Goal: Task Accomplishment & Management: Manage account settings

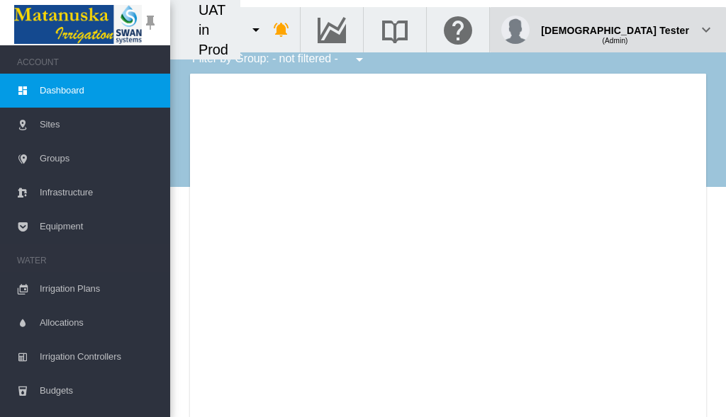
click at [653, 28] on div "(Admin)" at bounding box center [615, 35] width 148 height 14
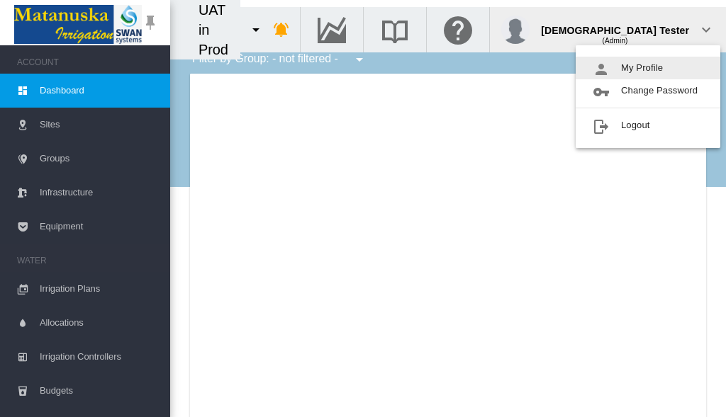
click at [648, 68] on button "My Profile" at bounding box center [647, 68] width 145 height 23
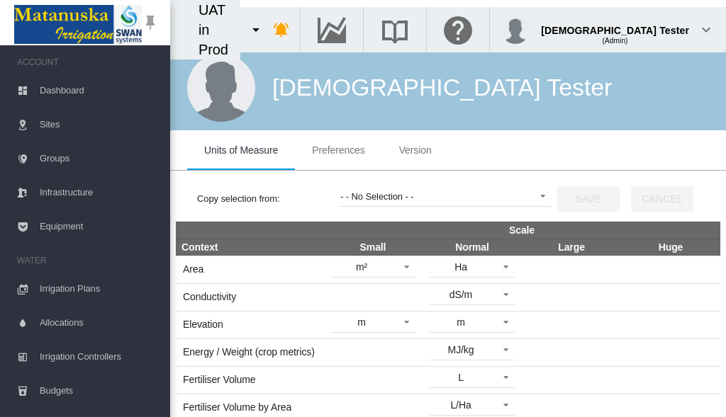
click at [338, 150] on span "Preferences" at bounding box center [338, 150] width 52 height 11
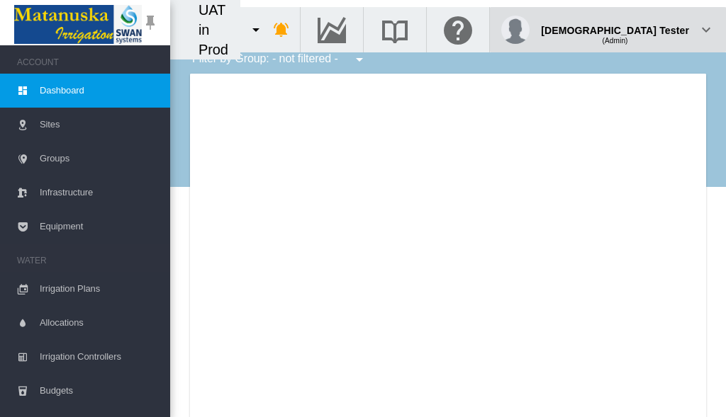
click at [653, 28] on div "(Admin)" at bounding box center [615, 35] width 148 height 14
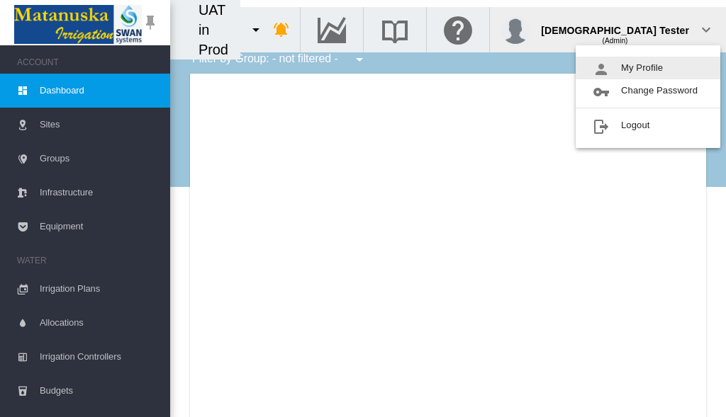
click at [648, 68] on button "My Profile" at bounding box center [647, 68] width 145 height 23
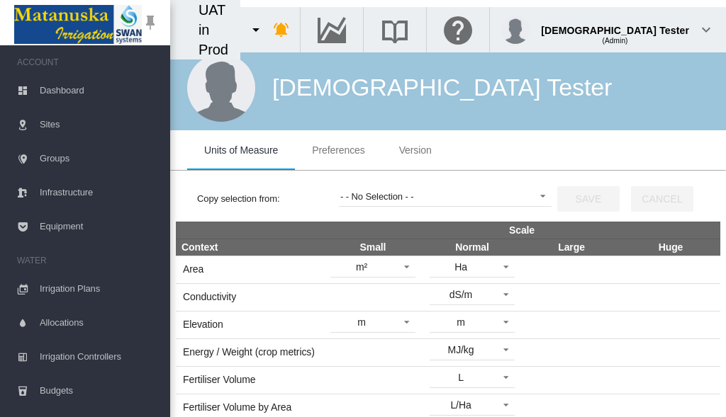
click at [338, 150] on span "Preferences" at bounding box center [338, 150] width 52 height 11
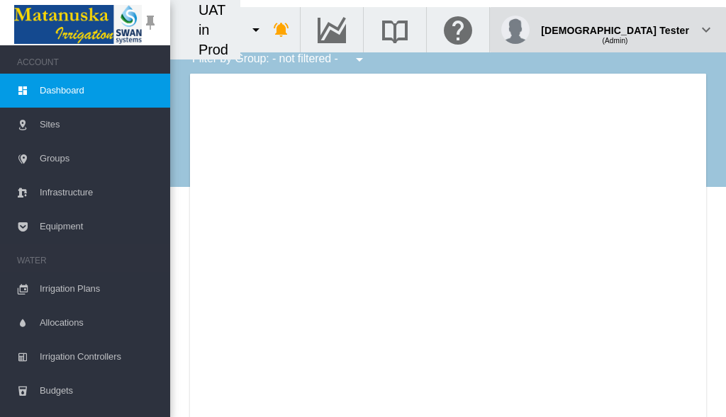
click at [653, 28] on div "(Admin)" at bounding box center [615, 35] width 148 height 14
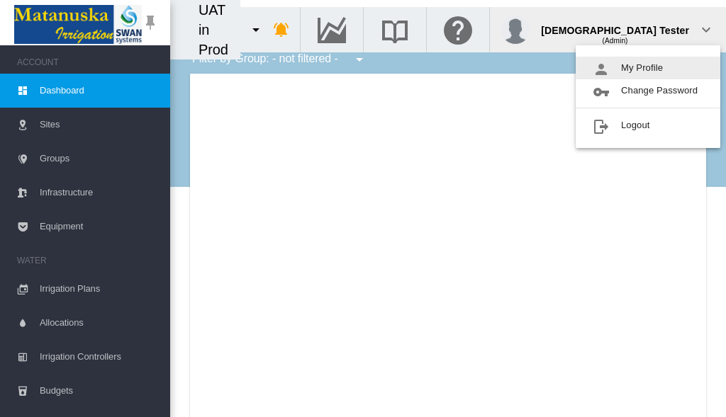
click at [648, 68] on button "My Profile" at bounding box center [647, 68] width 145 height 23
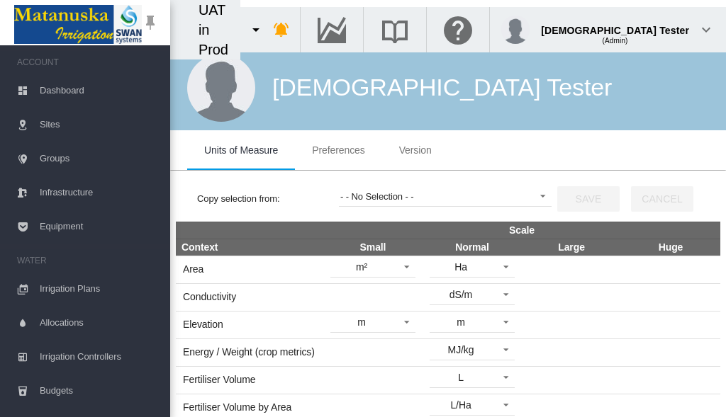
click at [338, 150] on span "Preferences" at bounding box center [338, 150] width 52 height 11
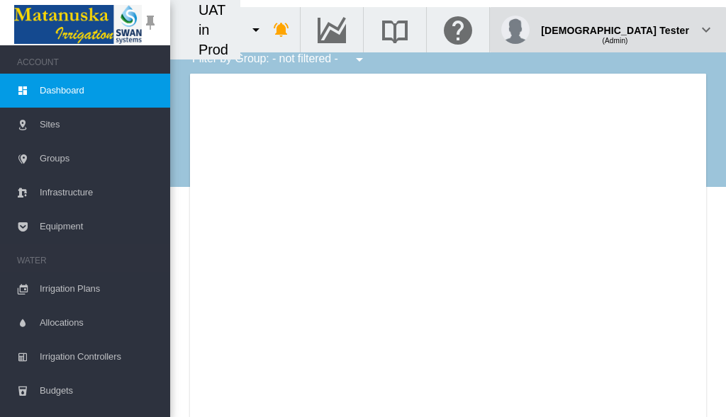
click at [653, 28] on div "(Admin)" at bounding box center [615, 35] width 148 height 14
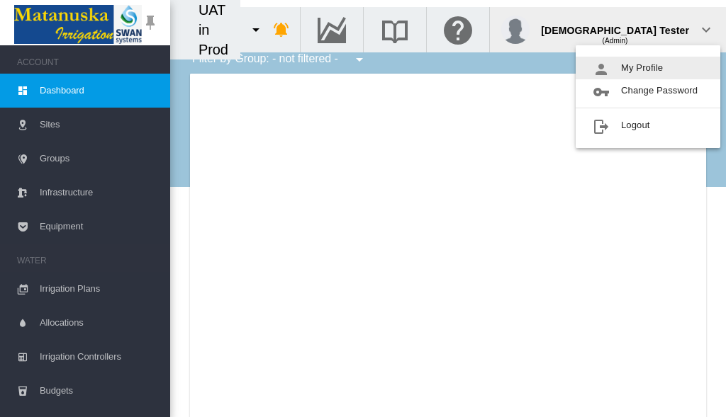
click at [648, 68] on button "My Profile" at bounding box center [647, 68] width 145 height 23
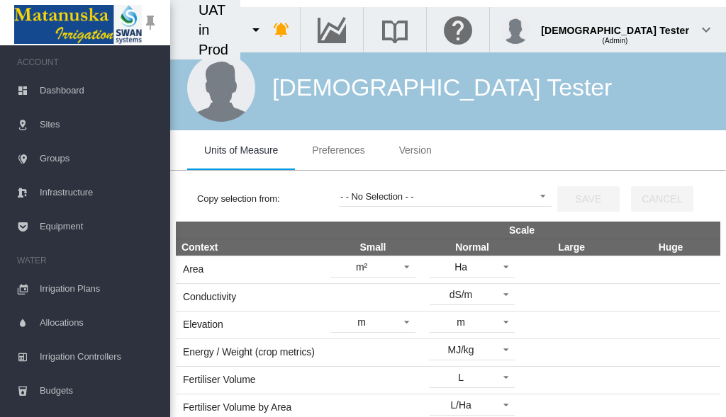
click at [338, 150] on span "Preferences" at bounding box center [338, 150] width 52 height 11
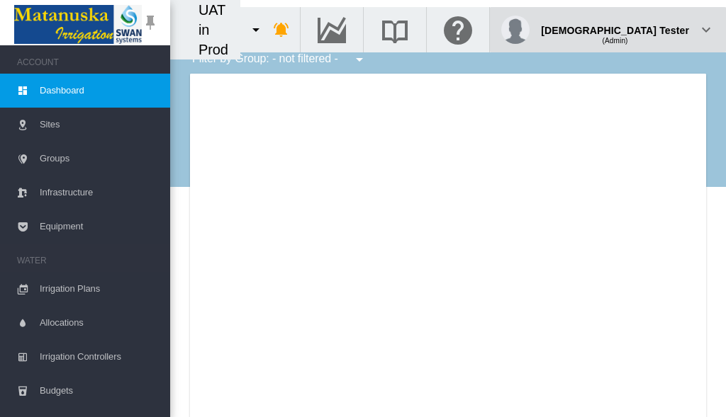
click at [653, 28] on div "(Admin)" at bounding box center [615, 35] width 148 height 14
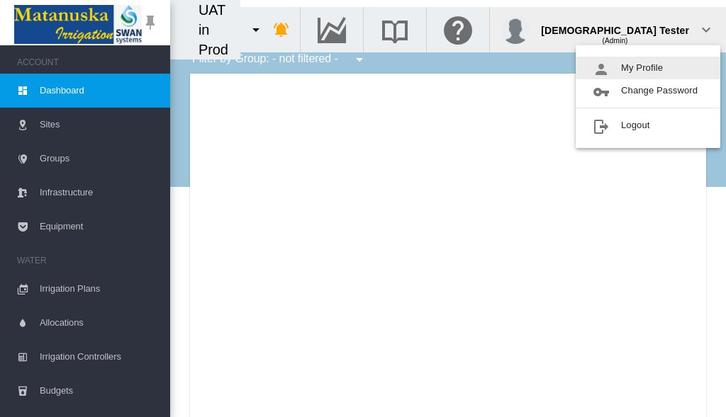
click at [648, 68] on button "My Profile" at bounding box center [647, 68] width 145 height 23
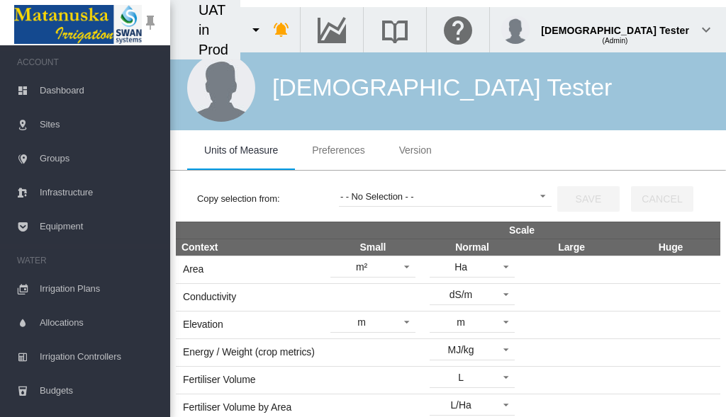
click at [338, 150] on span "Preferences" at bounding box center [338, 150] width 52 height 11
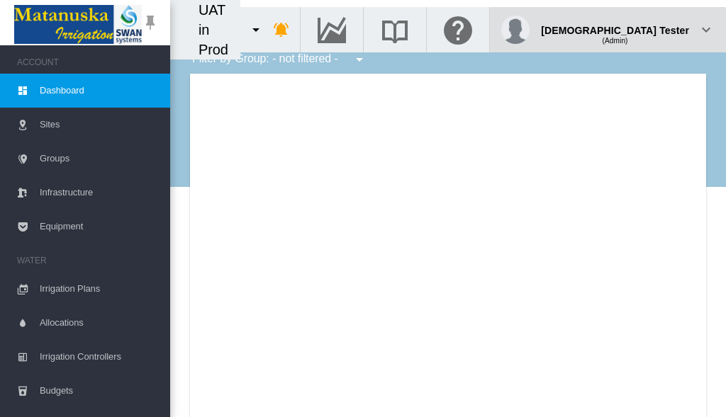
click at [653, 28] on div "(Admin)" at bounding box center [615, 35] width 148 height 14
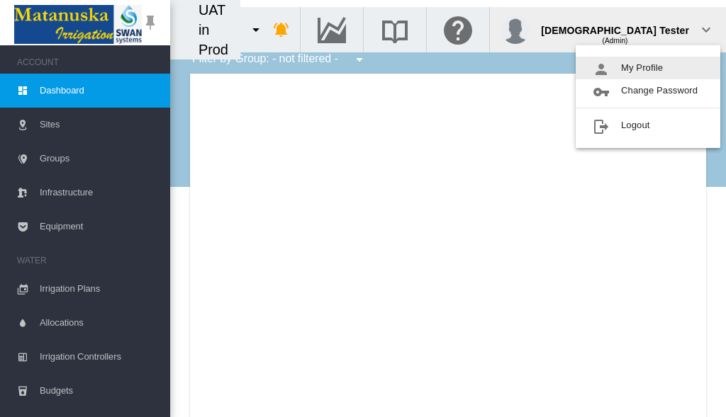
click at [648, 68] on button "My Profile" at bounding box center [647, 68] width 145 height 23
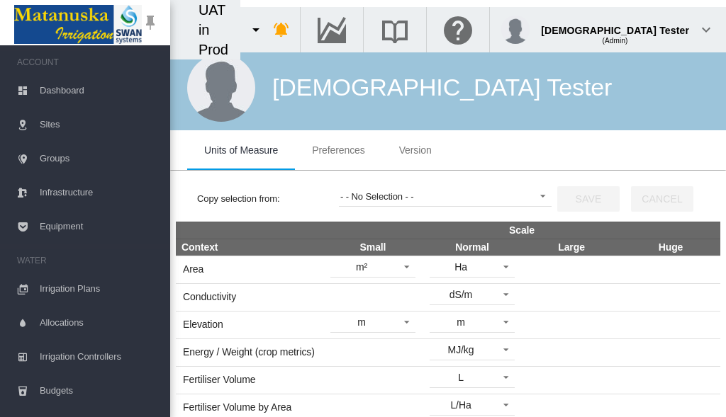
click at [338, 150] on span "Preferences" at bounding box center [338, 150] width 52 height 11
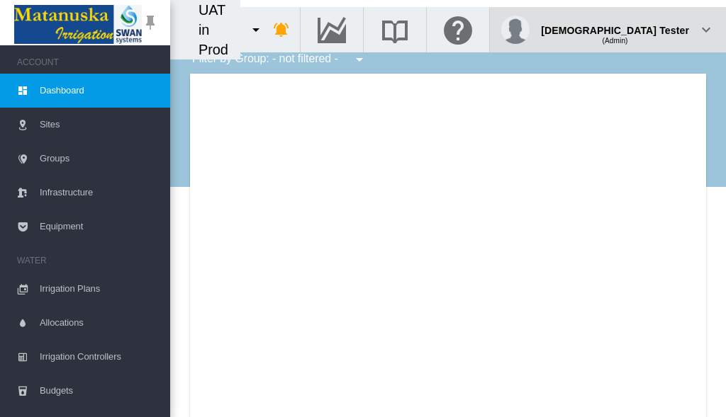
click at [653, 28] on div "(Admin)" at bounding box center [615, 35] width 148 height 14
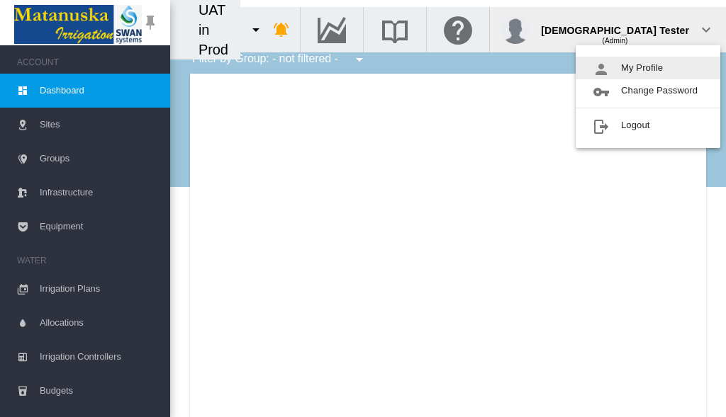
click at [648, 68] on button "My Profile" at bounding box center [647, 68] width 145 height 23
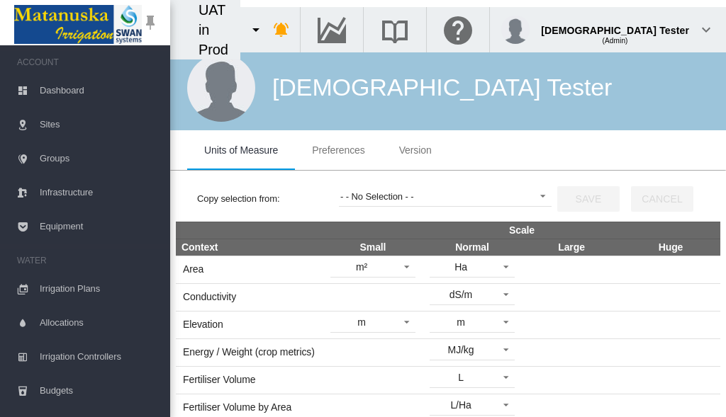
click at [338, 150] on span "Preferences" at bounding box center [338, 150] width 52 height 11
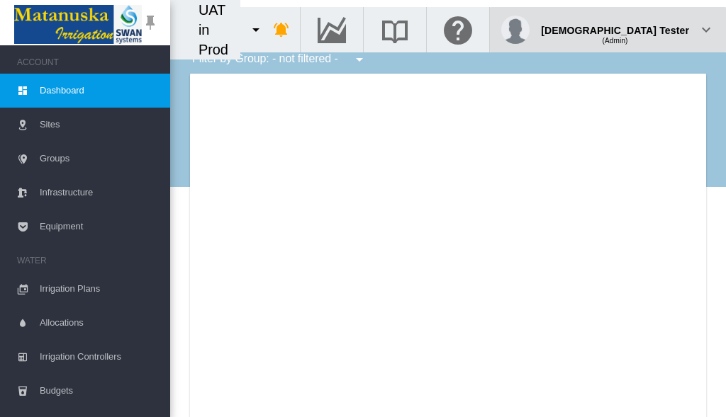
click at [653, 28] on div "(Admin)" at bounding box center [615, 35] width 148 height 14
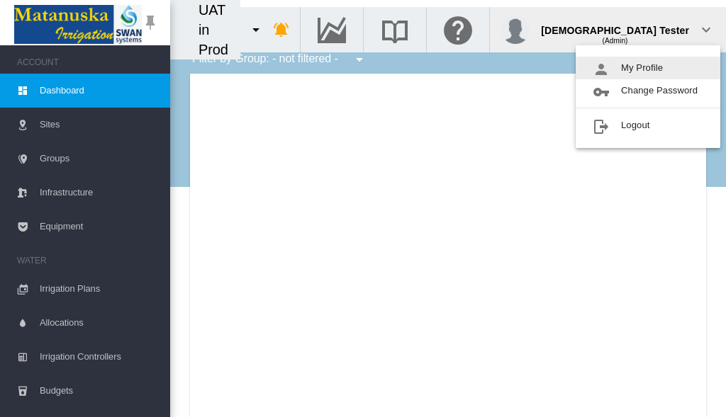
click at [648, 68] on button "My Profile" at bounding box center [647, 68] width 145 height 23
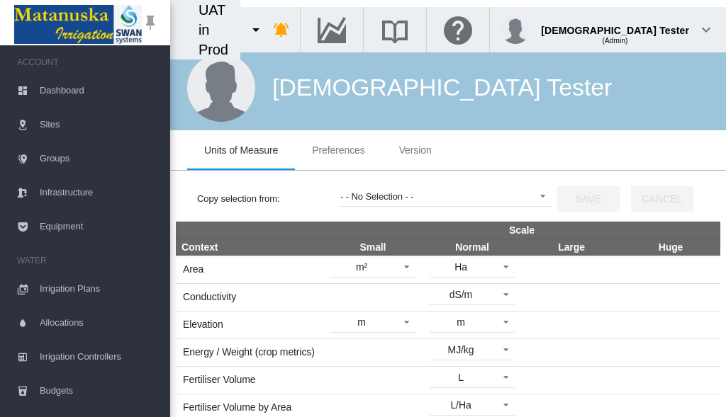
click at [338, 150] on span "Preferences" at bounding box center [338, 150] width 52 height 11
